Goal: Information Seeking & Learning: Learn about a topic

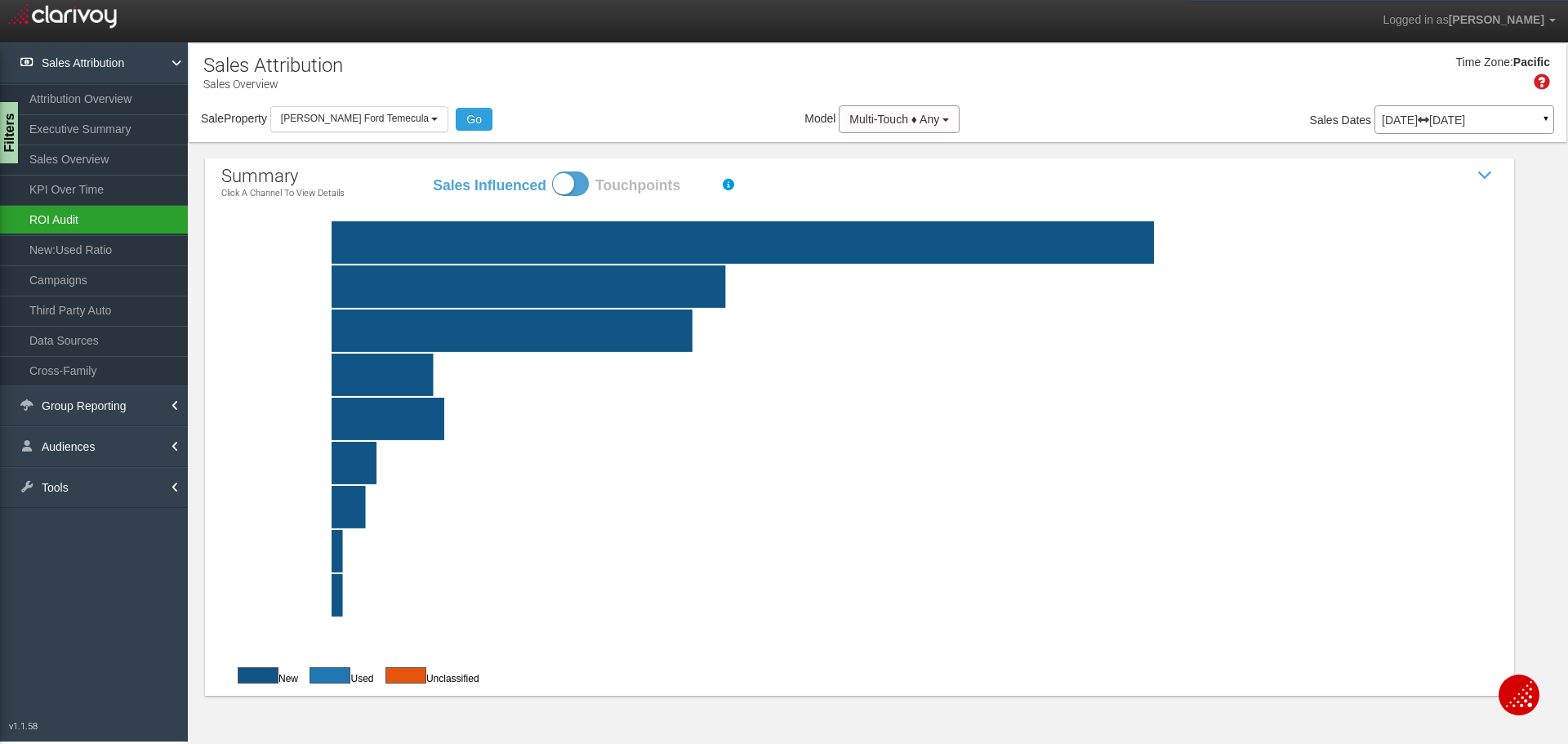
click at [68, 223] on link "ROI Audit" at bounding box center [94, 219] width 188 height 30
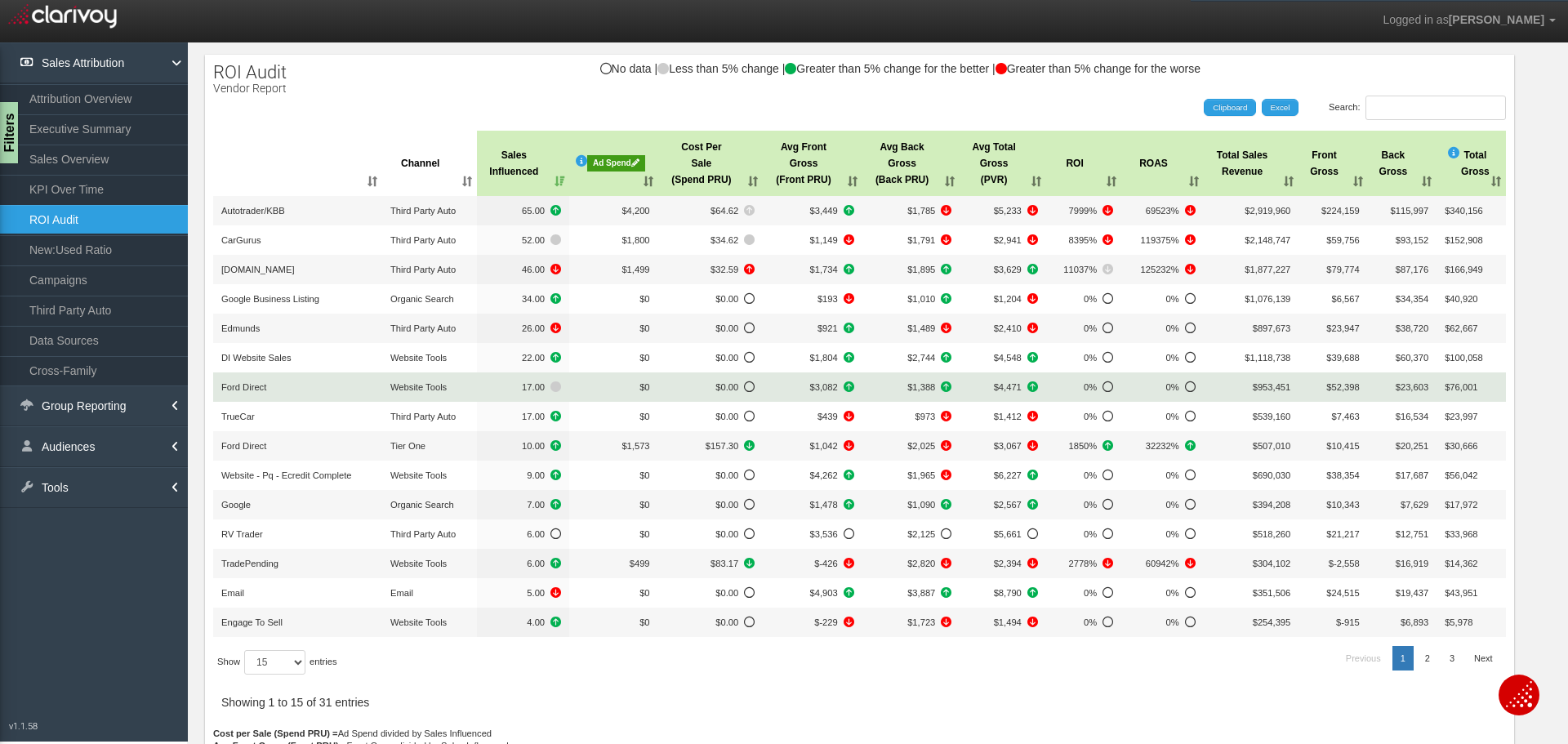
scroll to position [185, 0]
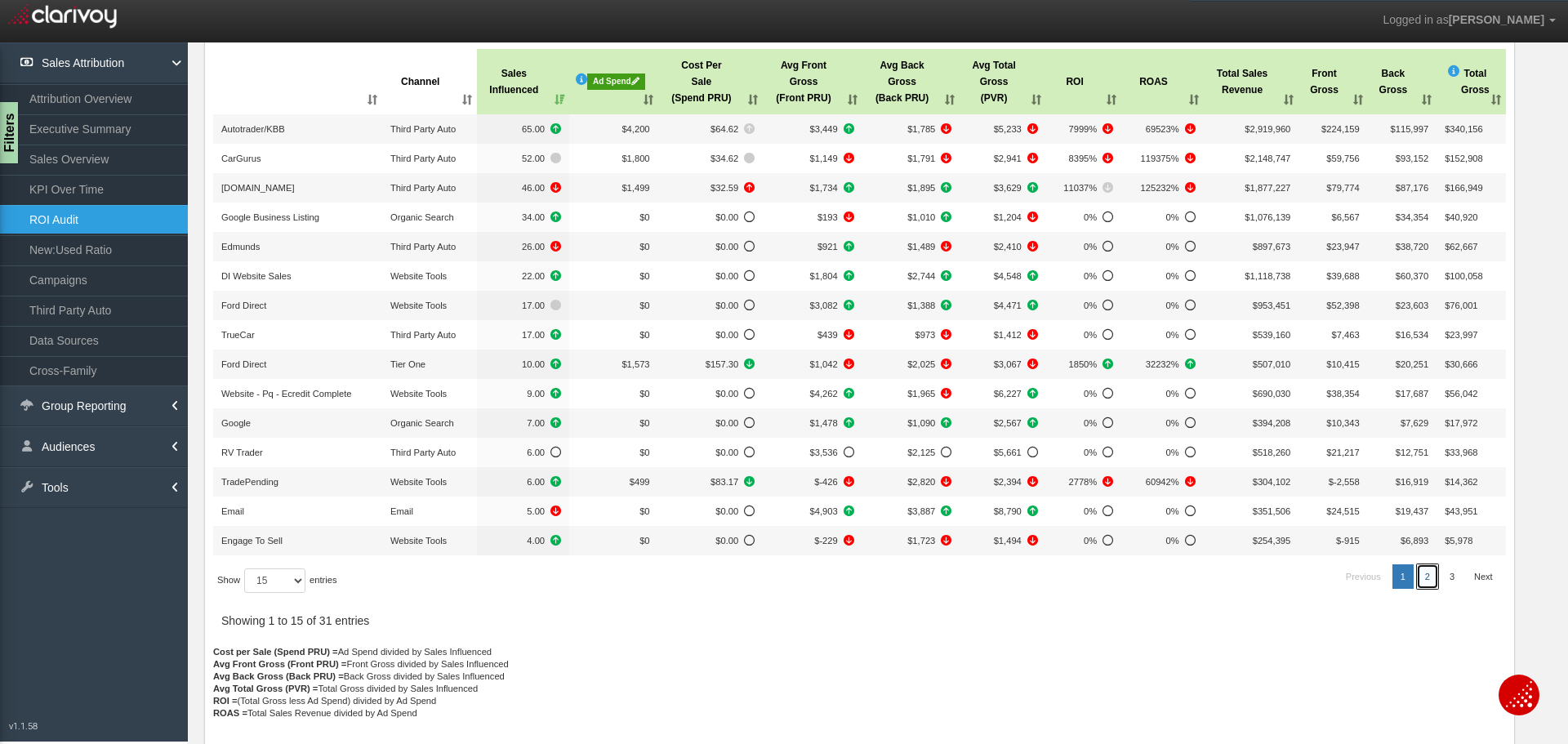
click at [1421, 573] on link "2" at bounding box center [1428, 576] width 22 height 24
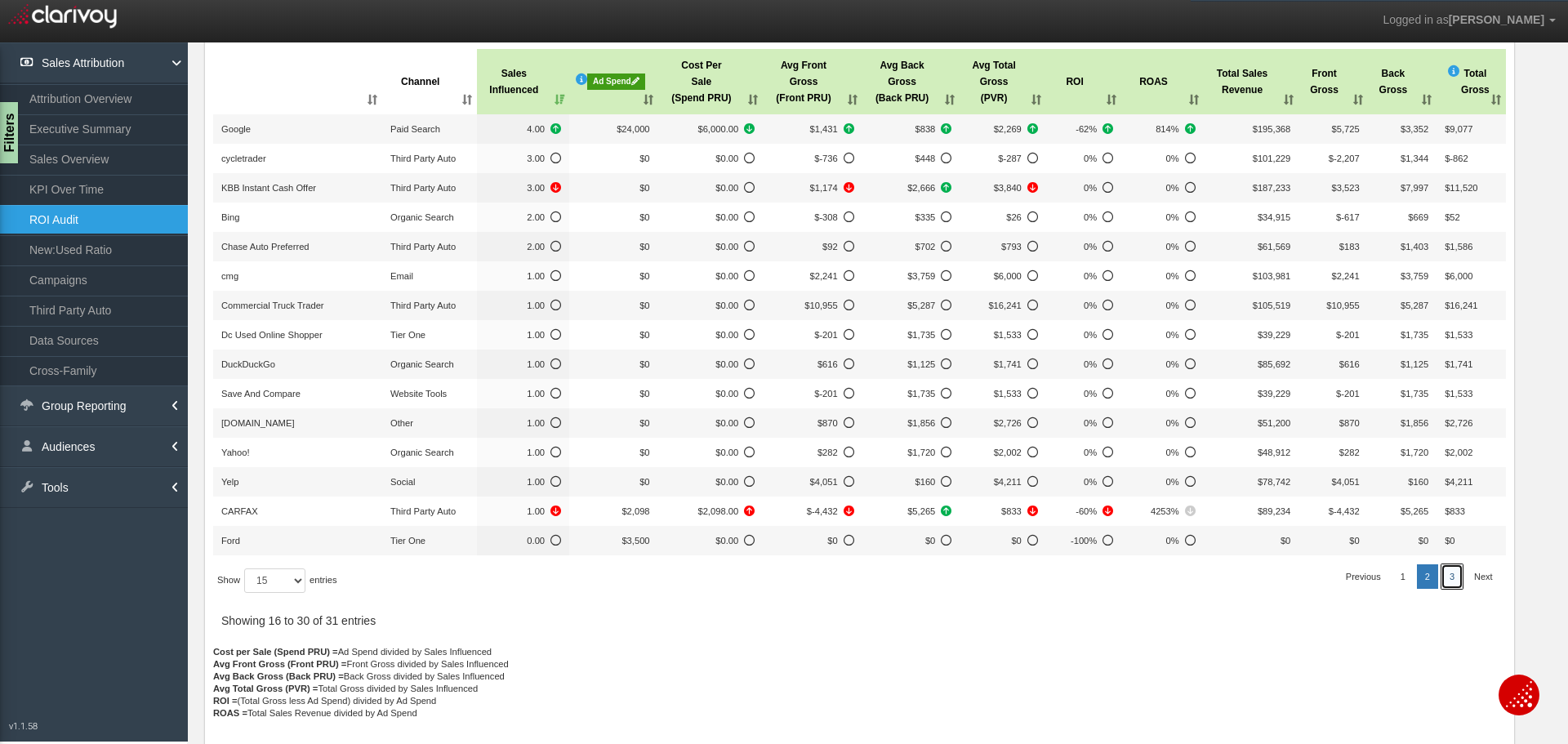
click at [1441, 571] on link "3" at bounding box center [1452, 576] width 22 height 24
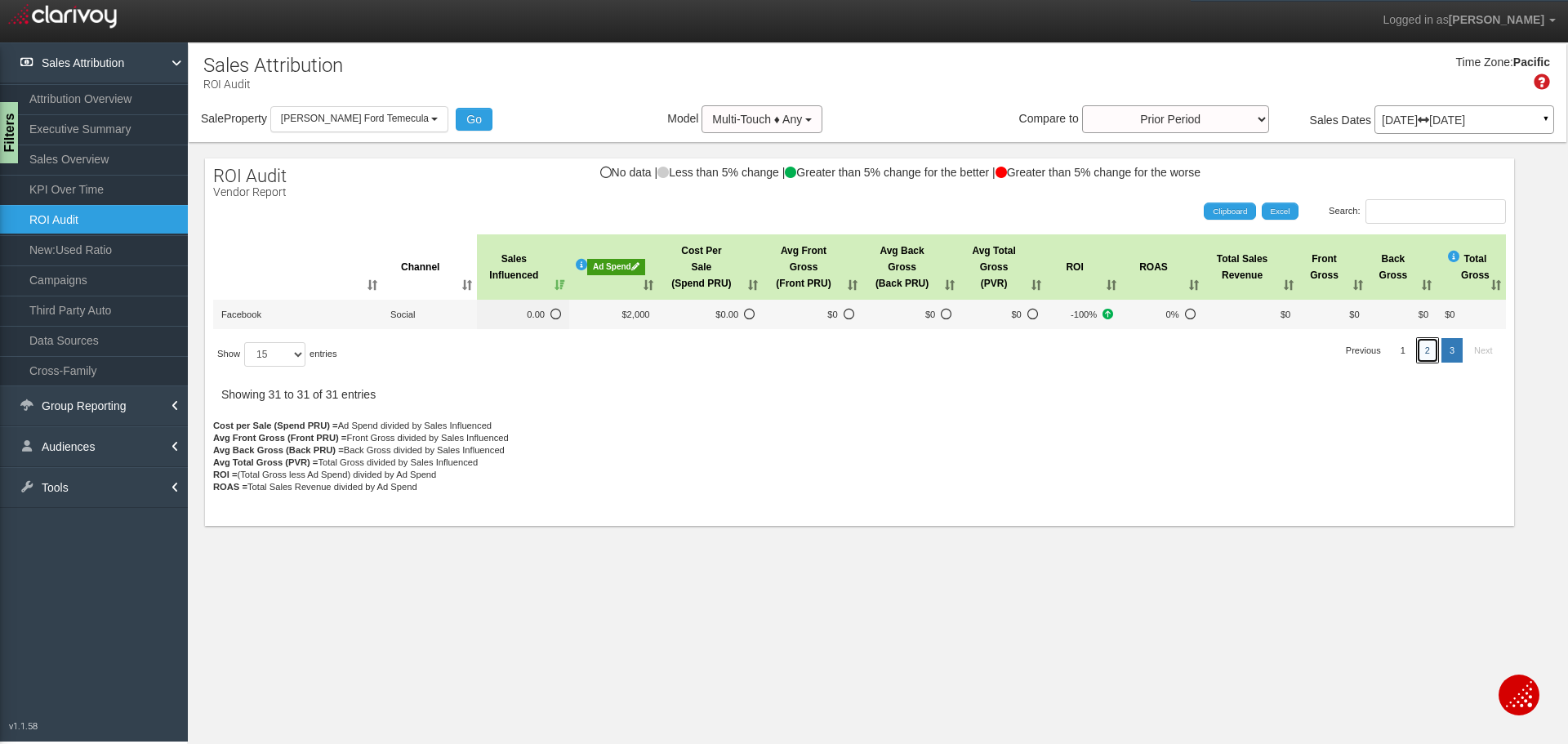
click at [1425, 352] on link "2" at bounding box center [1428, 350] width 22 height 24
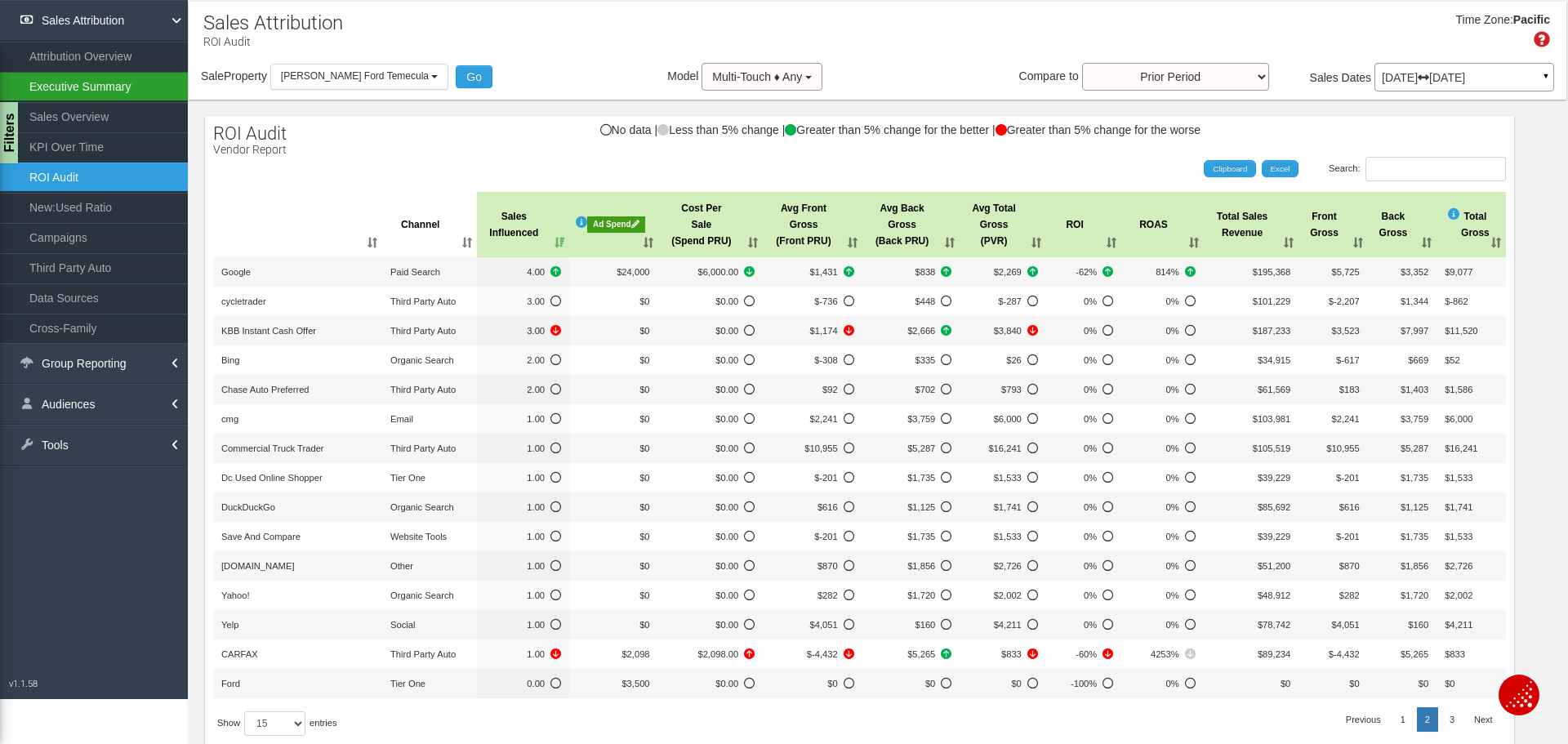
click at [75, 85] on link "Executive Summary" at bounding box center [94, 86] width 188 height 30
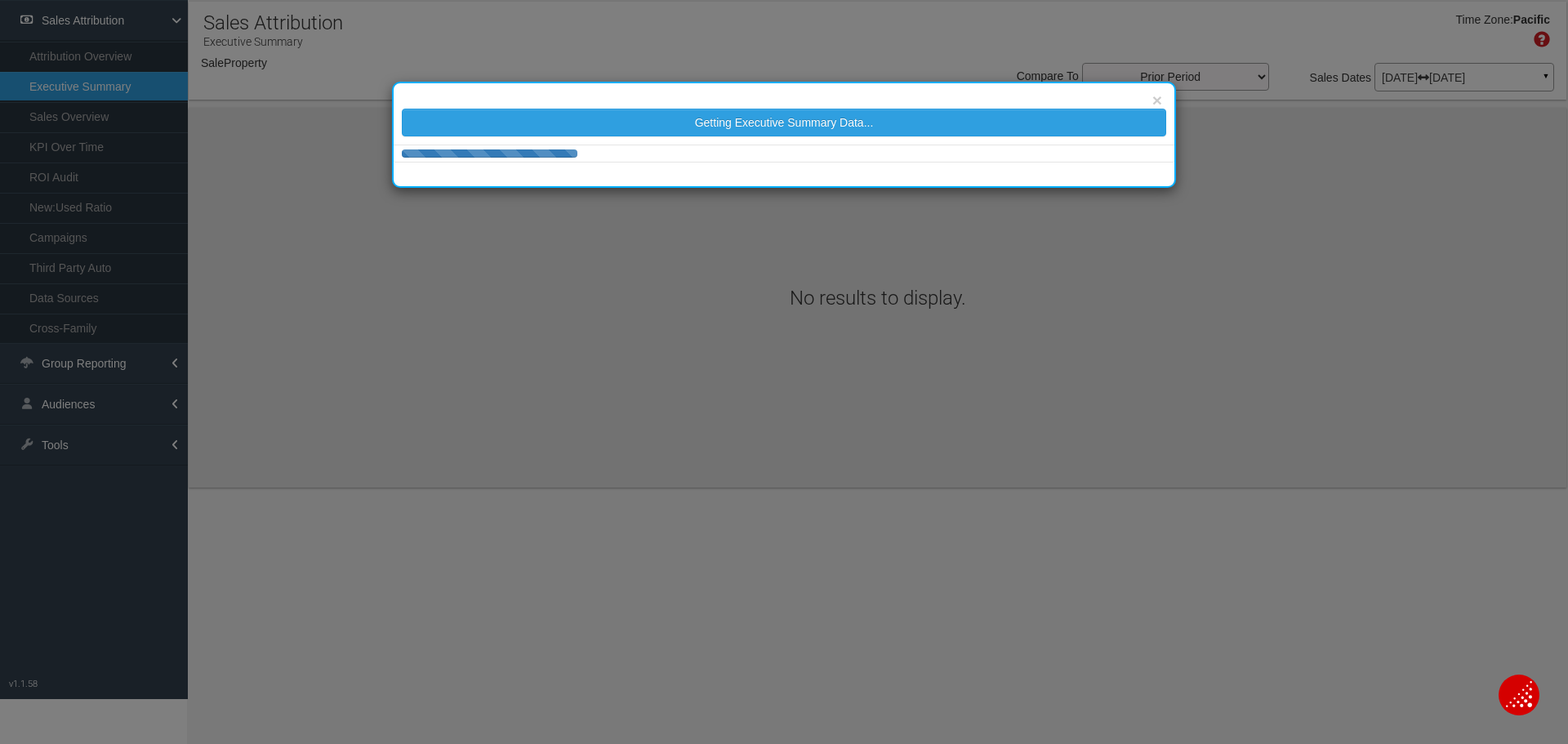
click at [90, 55] on div "× Getting Executive Summary Data..." at bounding box center [784, 372] width 1568 height 744
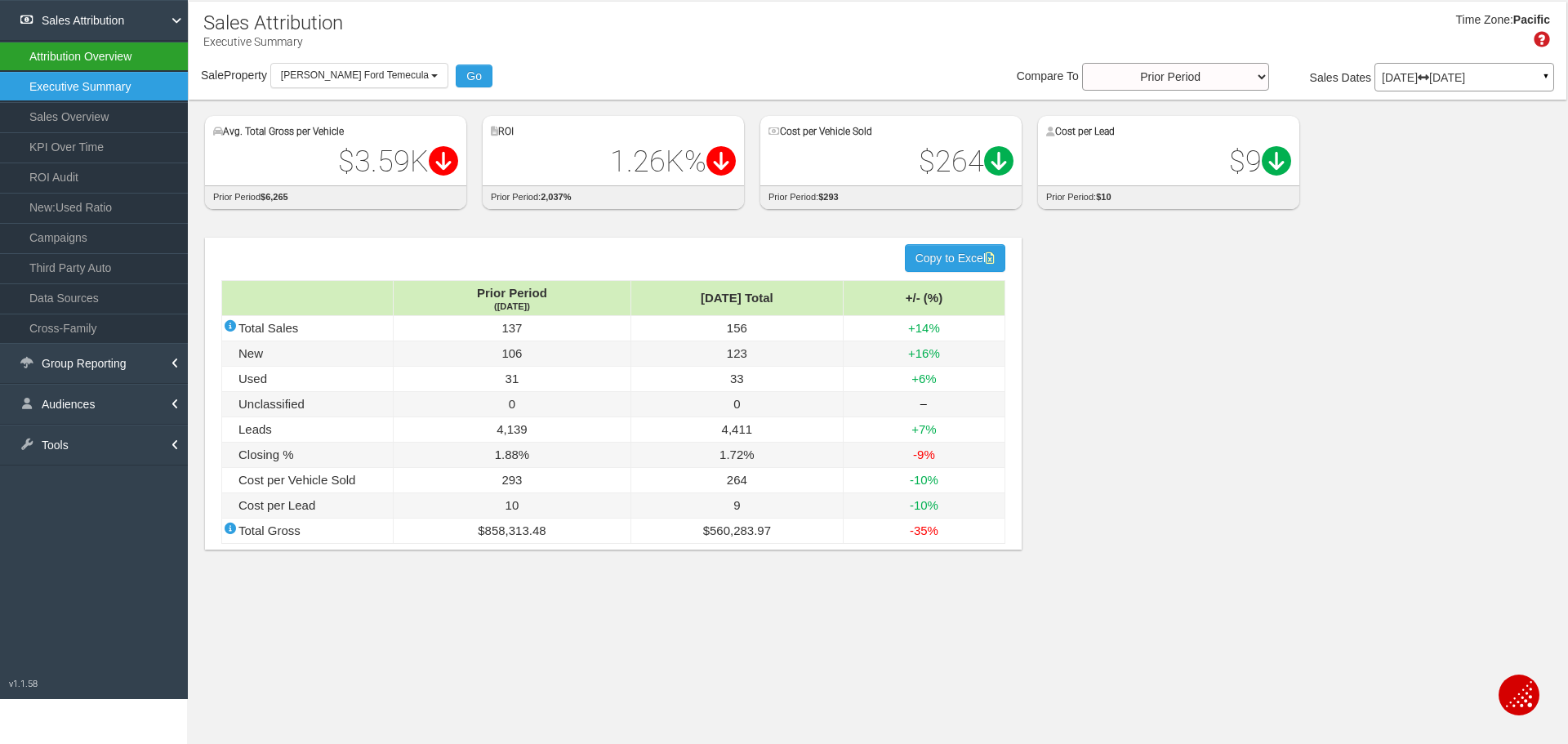
click at [62, 61] on link "Attribution Overview" at bounding box center [94, 56] width 188 height 30
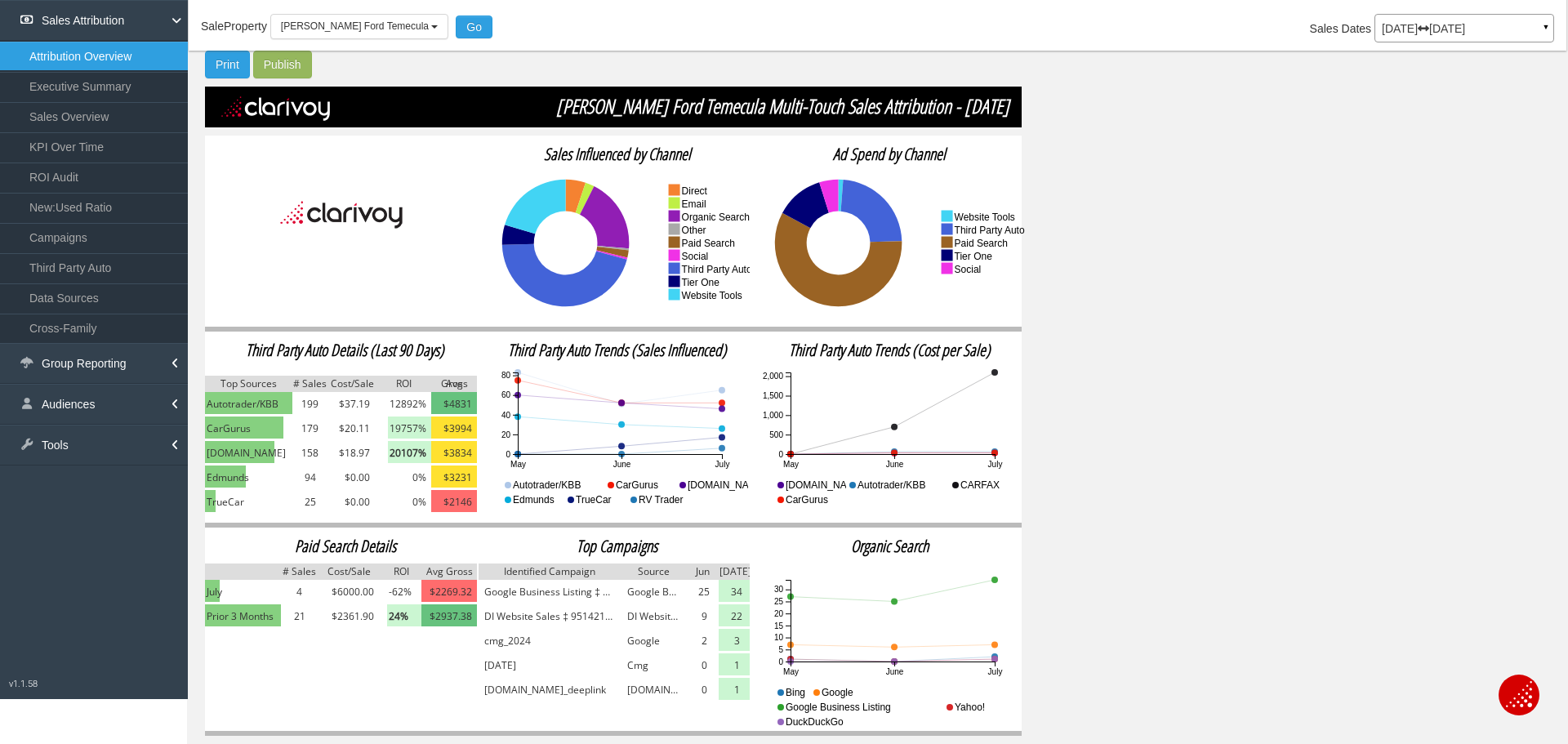
scroll to position [75, 0]
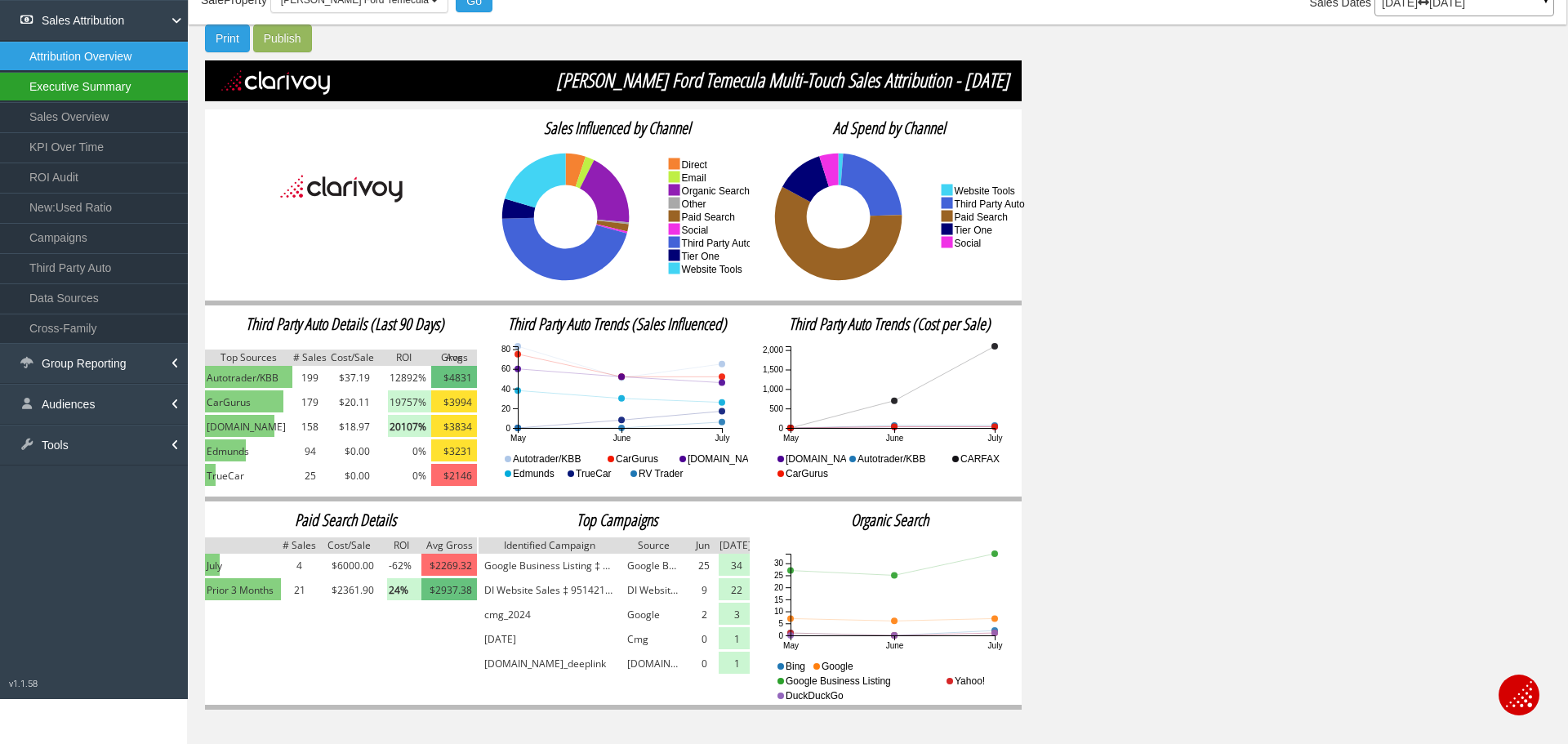
click at [71, 94] on link "Executive Summary" at bounding box center [94, 86] width 188 height 30
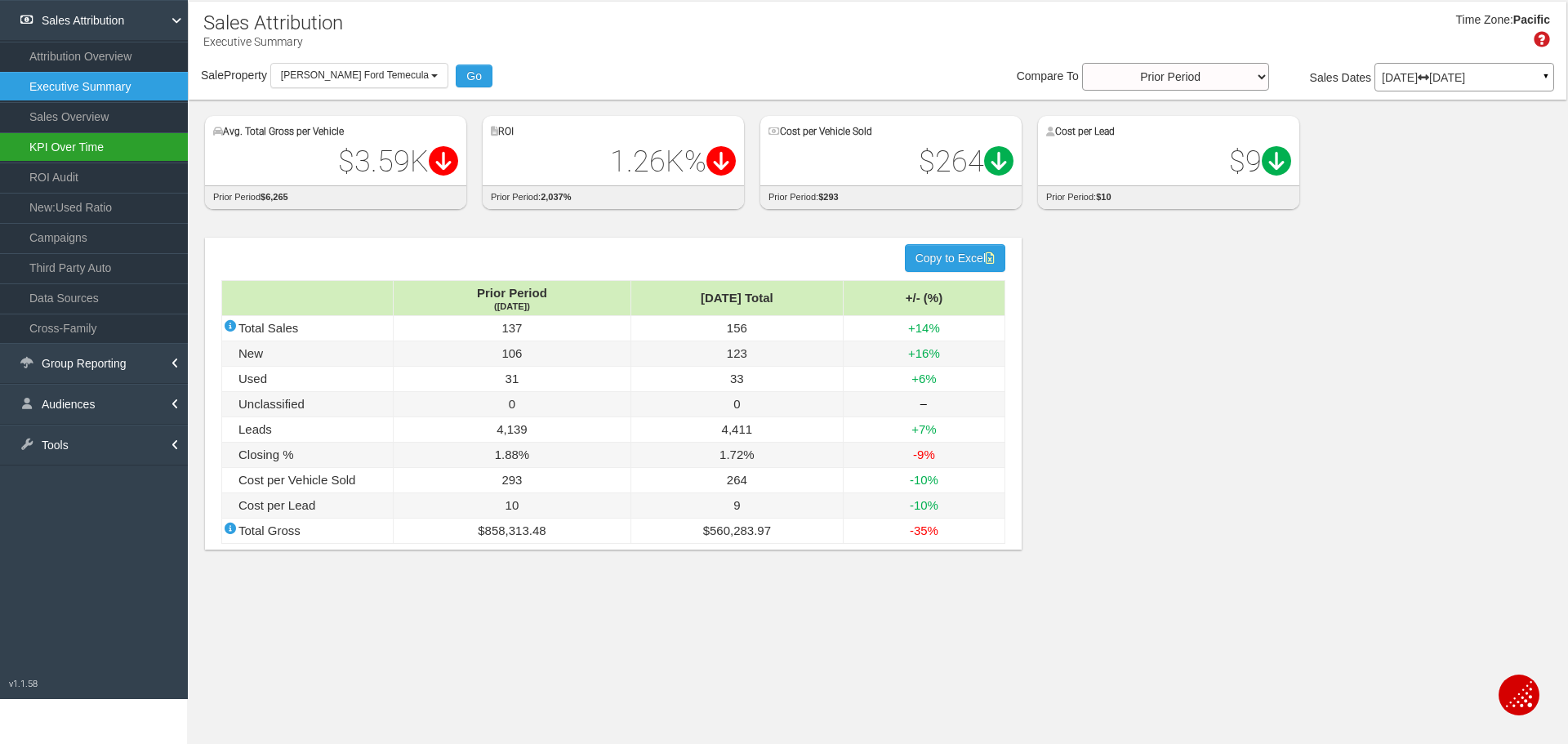
click at [65, 153] on link "KPI Over Time" at bounding box center [94, 146] width 188 height 30
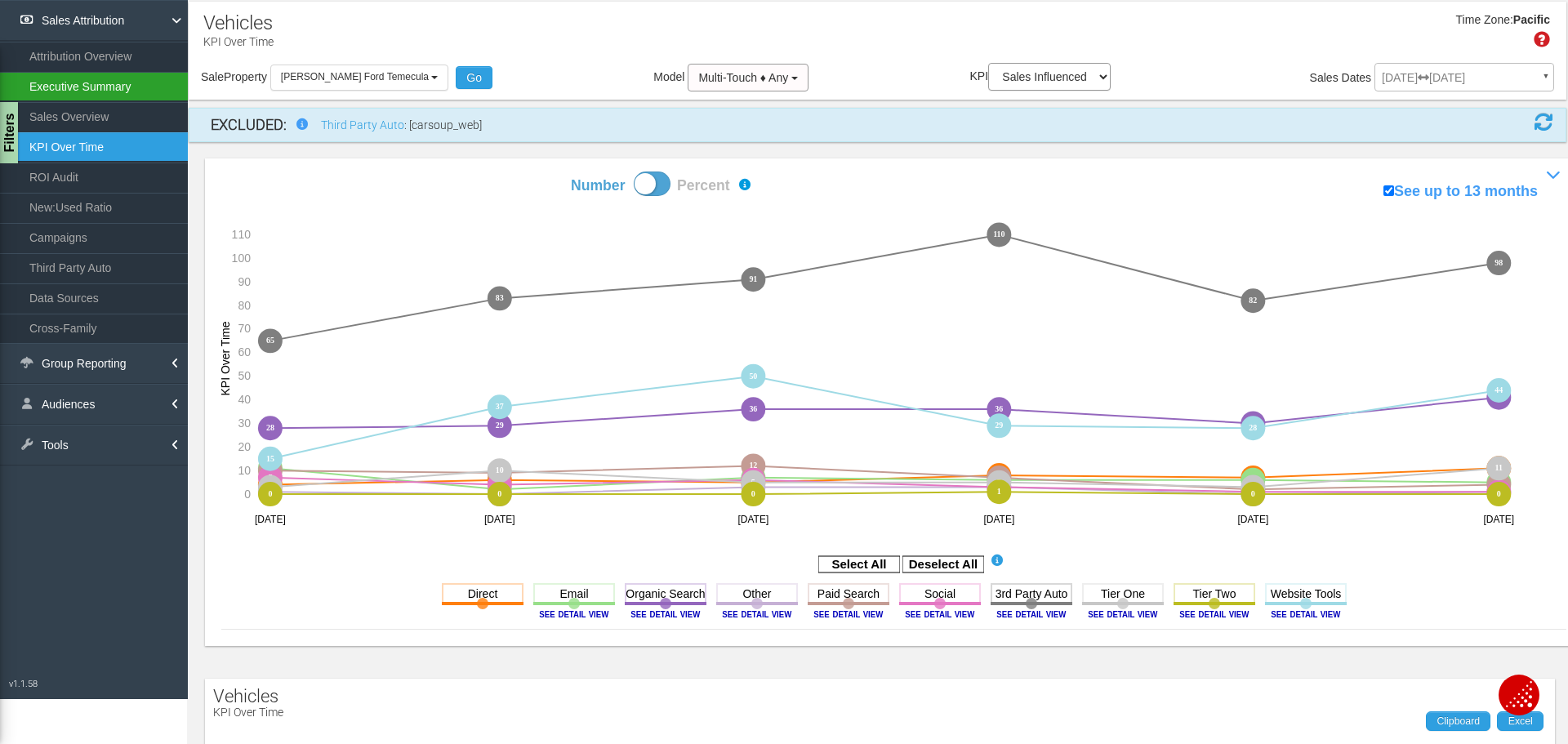
click at [85, 85] on link "Executive Summary" at bounding box center [94, 86] width 188 height 30
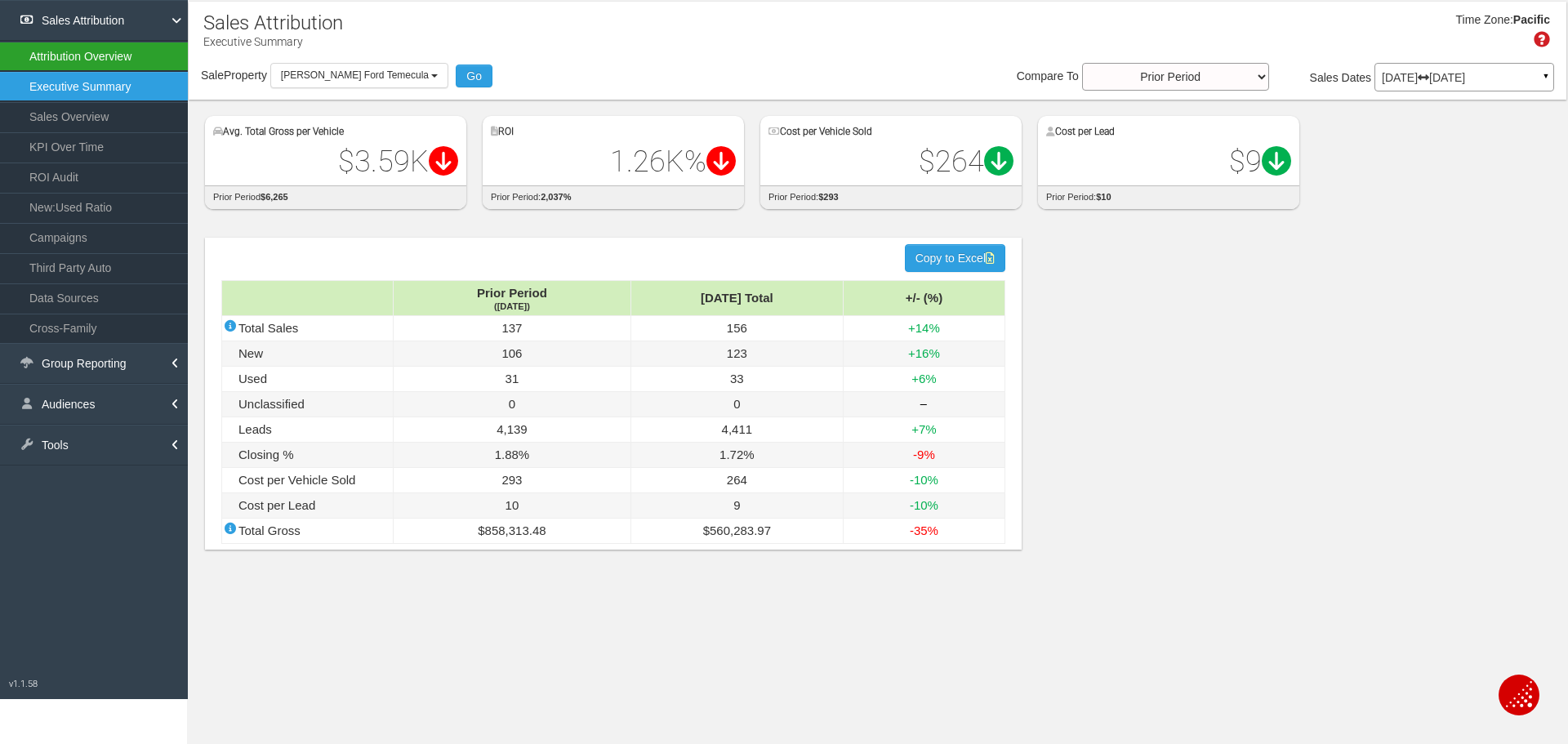
click at [100, 58] on link "Attribution Overview" at bounding box center [94, 56] width 188 height 30
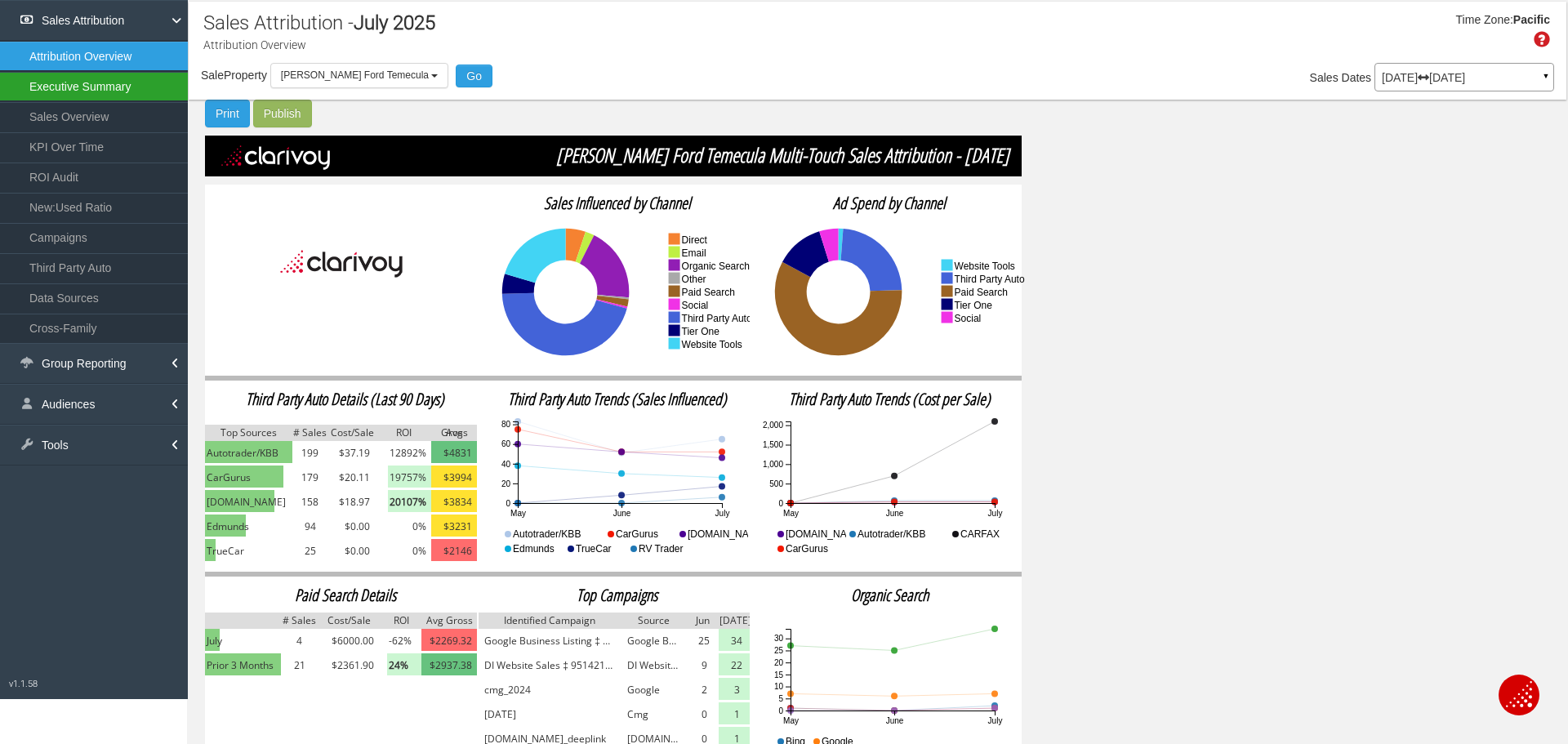
click at [74, 89] on link "Executive Summary" at bounding box center [94, 86] width 188 height 30
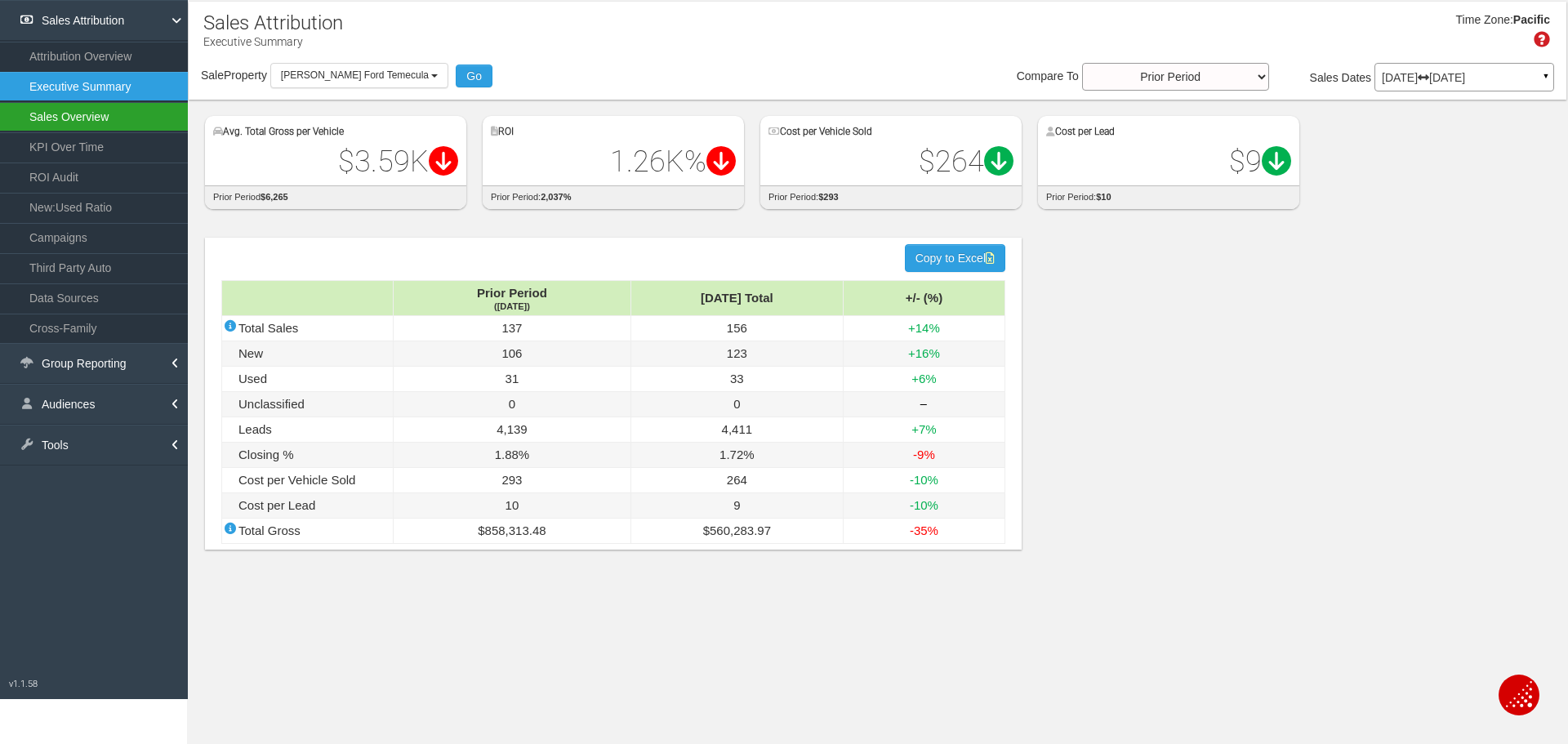
click at [86, 115] on link "Sales Overview" at bounding box center [94, 117] width 188 height 30
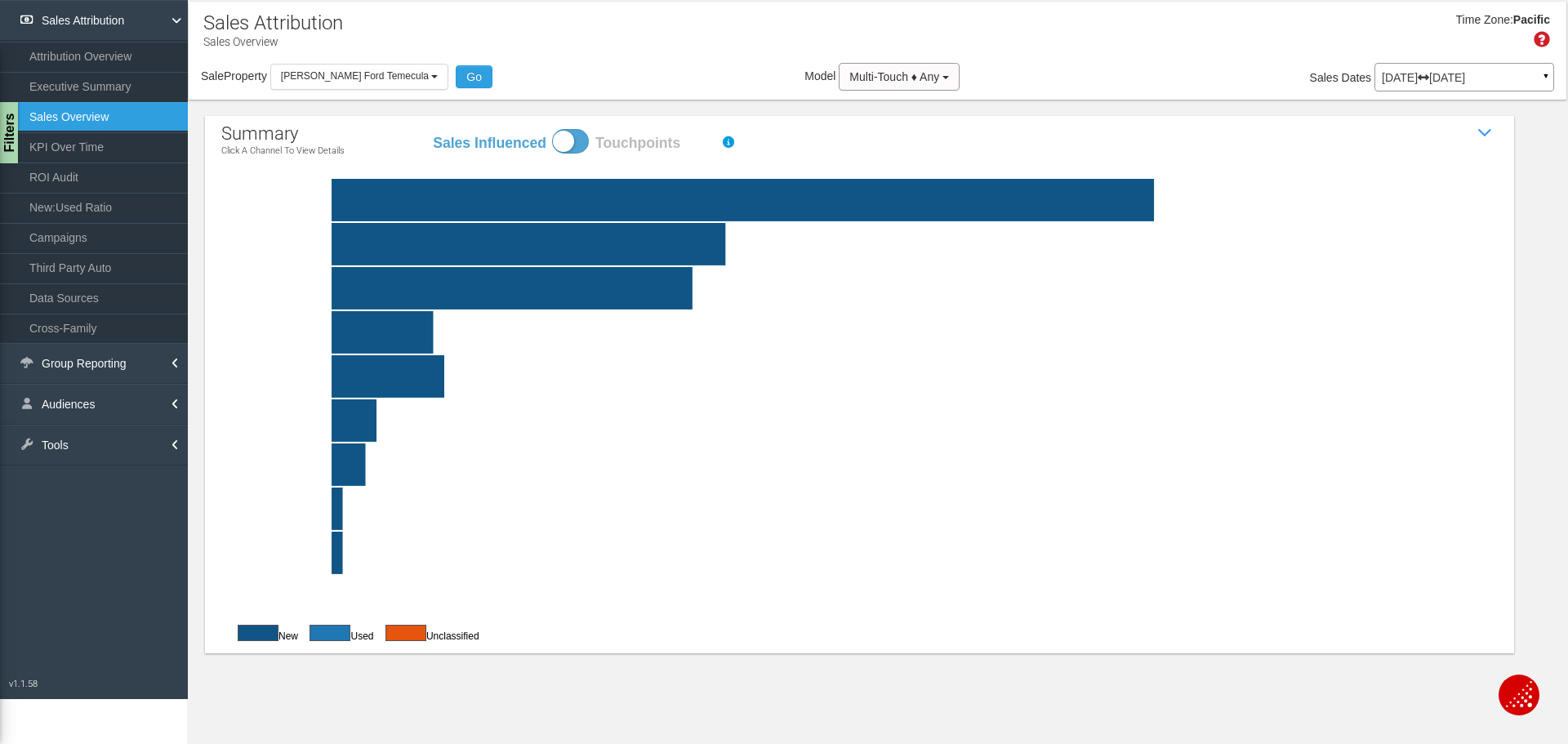
click at [700, 204] on rect at bounding box center [899, 199] width 1277 height 42
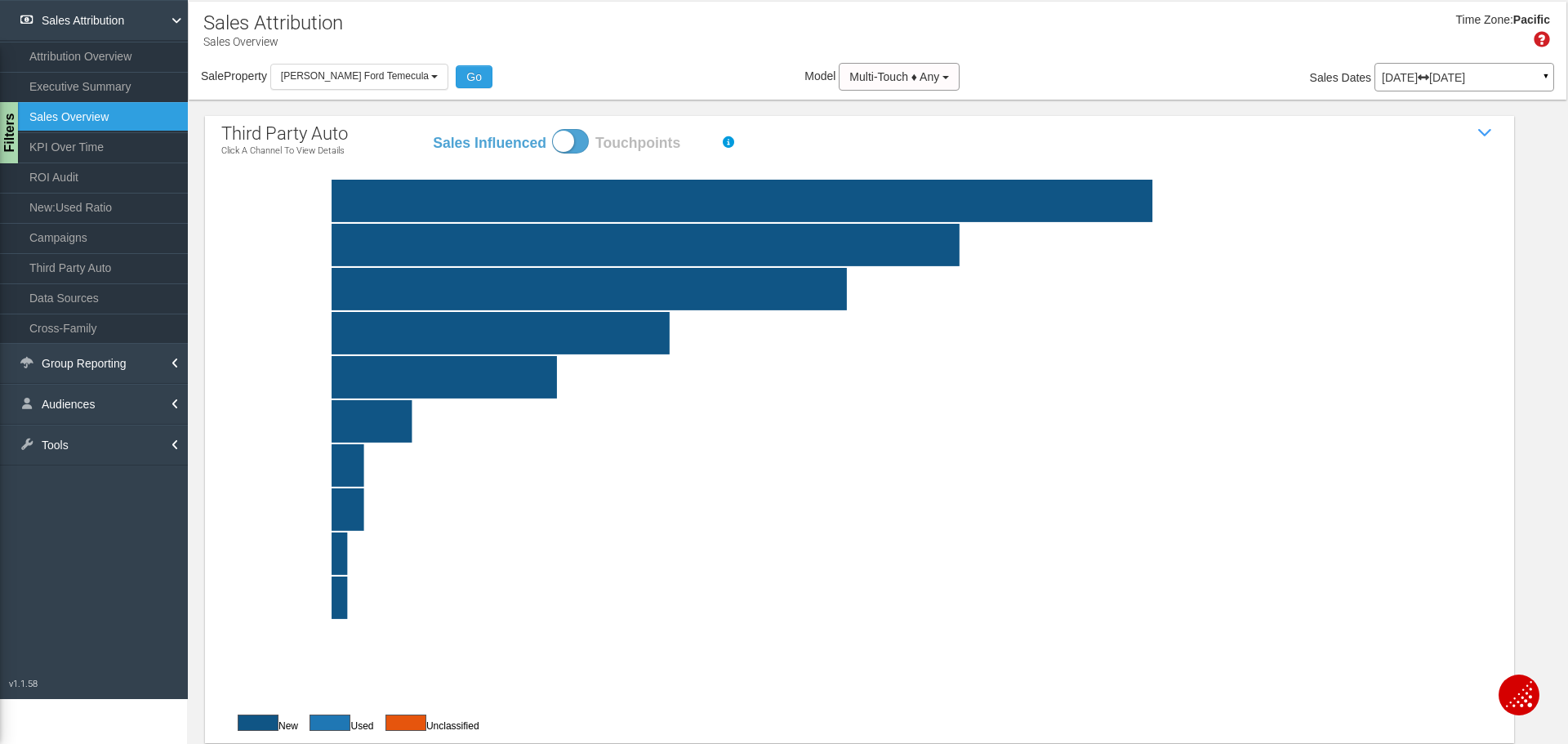
click at [561, 131] on span at bounding box center [570, 141] width 37 height 24
click at [432, 129] on input "Sales Influenced Touchpoints" at bounding box center [432, 128] width 1 height 1
click at [575, 144] on span at bounding box center [570, 141] width 37 height 24
click at [432, 129] on input "Sales Influenced Touchpoints" at bounding box center [432, 128] width 1 height 1
checkbox input "false"
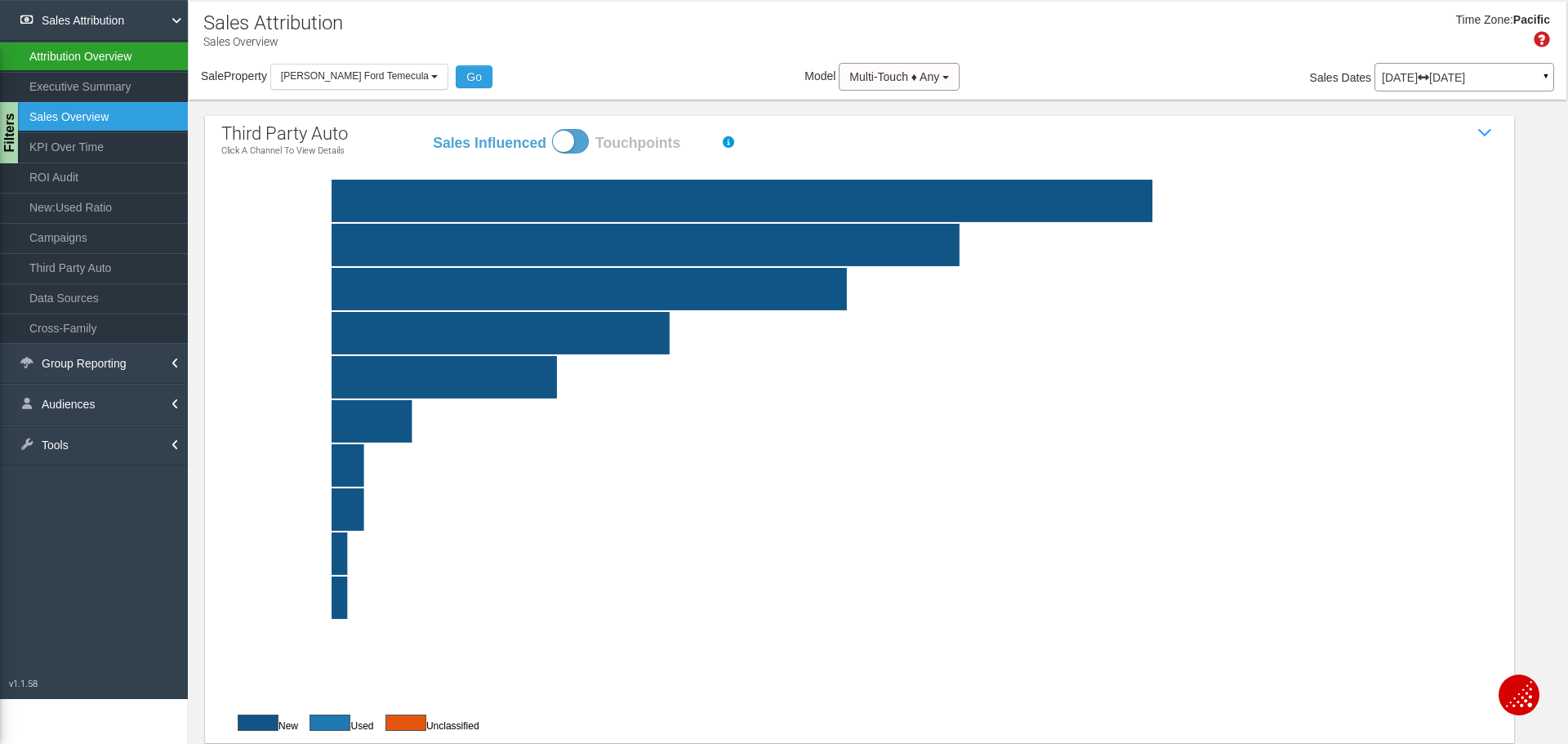
click at [88, 60] on link "Attribution Overview" at bounding box center [94, 56] width 188 height 30
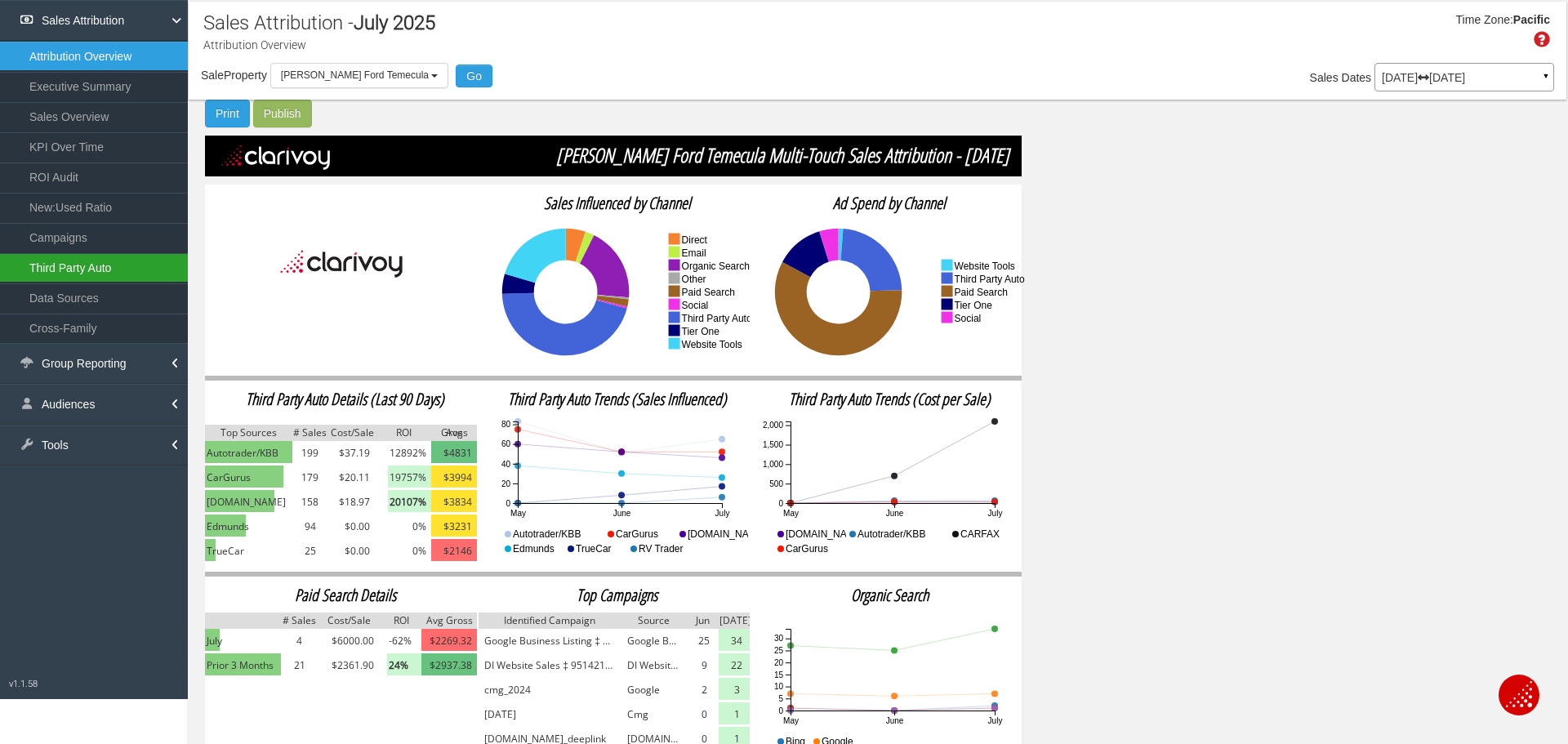
click at [51, 269] on link "Third Party Auto" at bounding box center [94, 268] width 188 height 30
